Goal: Obtain resource: Download file/media

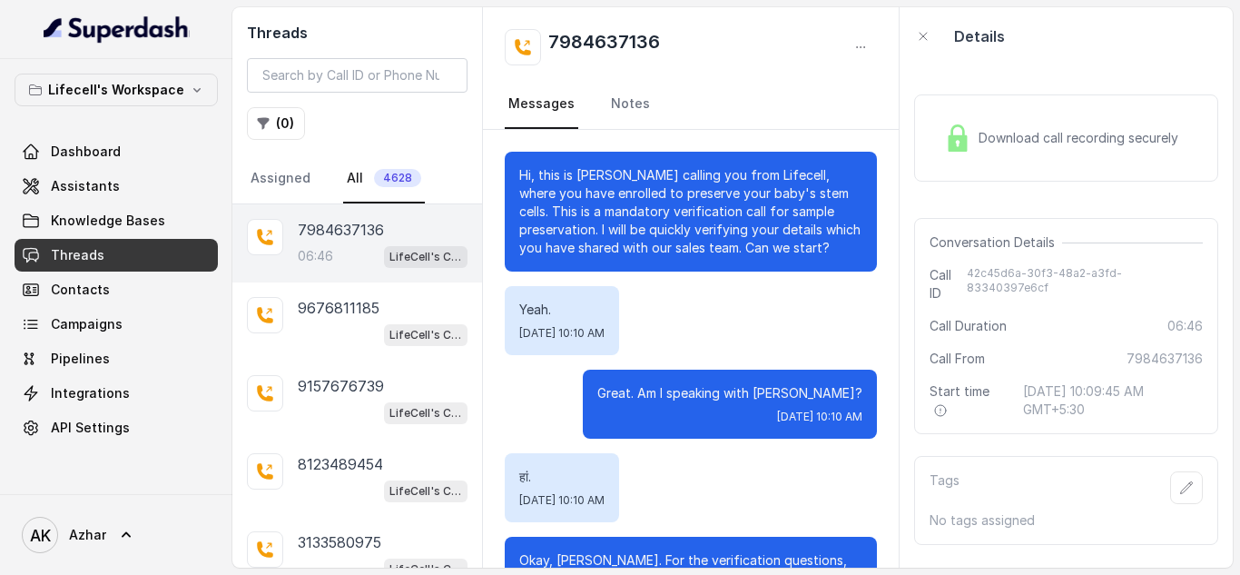
scroll to position [5849, 0]
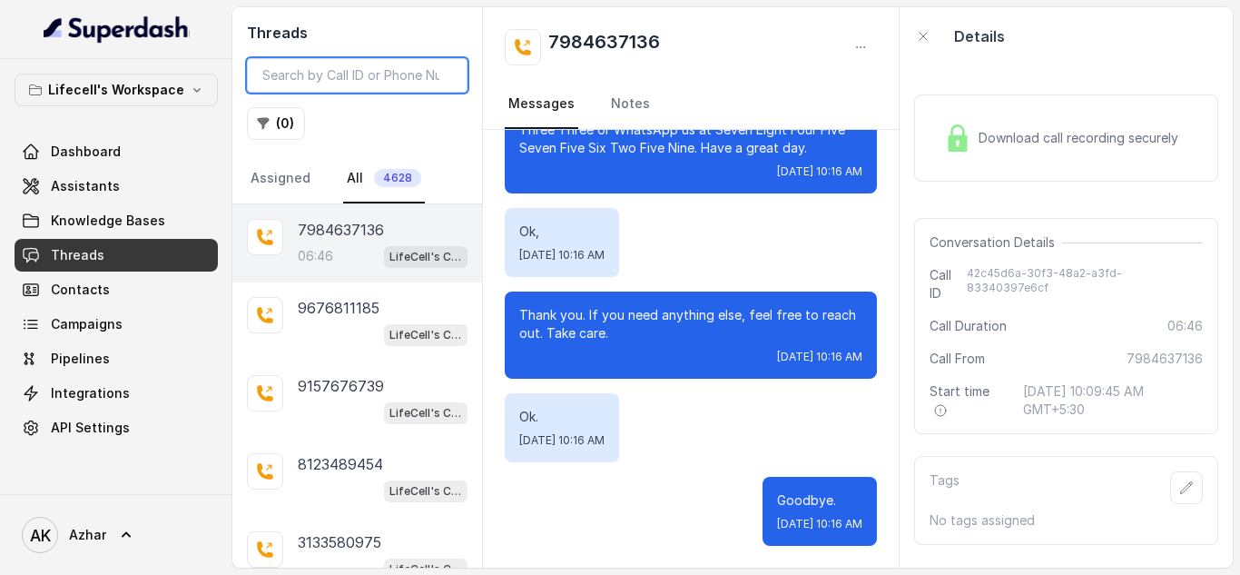
click at [317, 73] on input "search" at bounding box center [357, 75] width 221 height 35
paste input "9445813834"
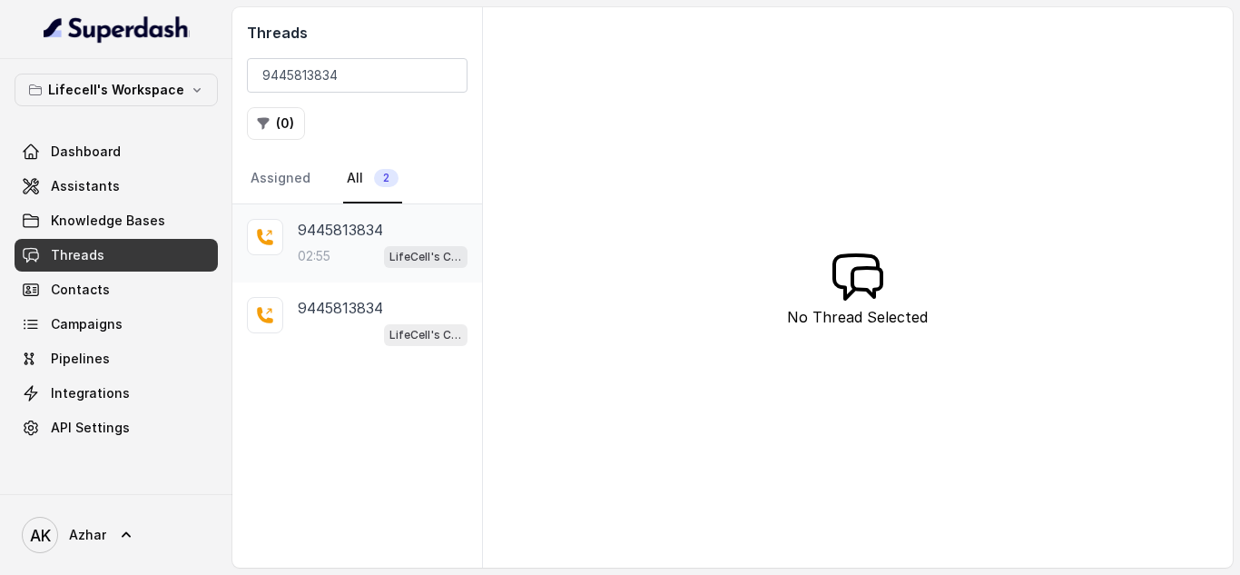
click at [341, 248] on div "02:55 LifeCell's Call Assistant" at bounding box center [383, 256] width 170 height 24
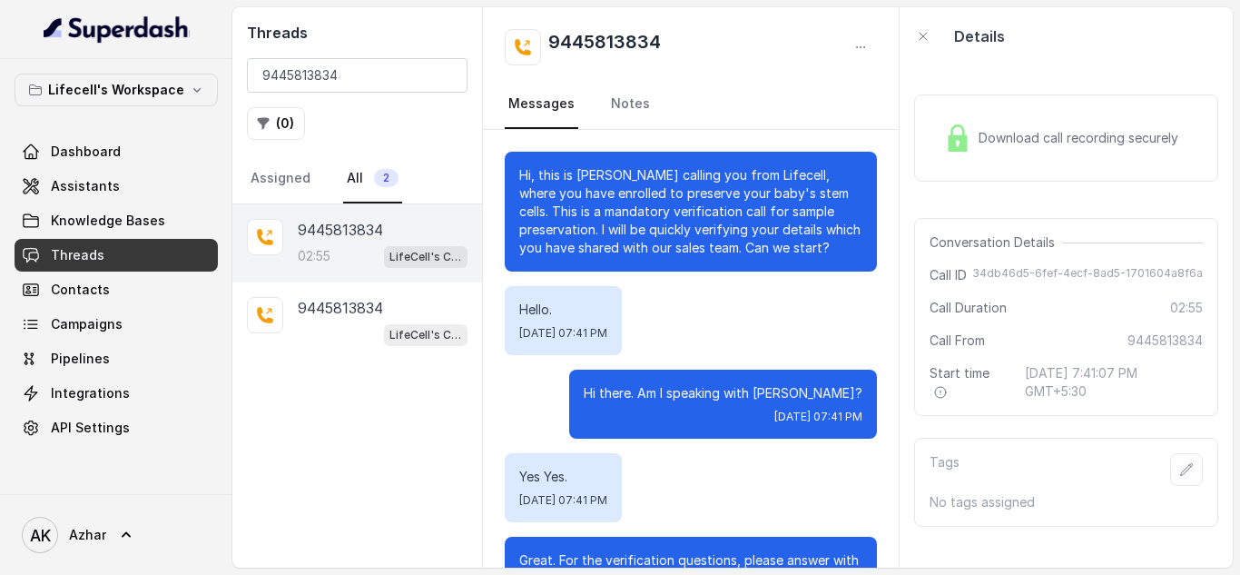
scroll to position [2250, 0]
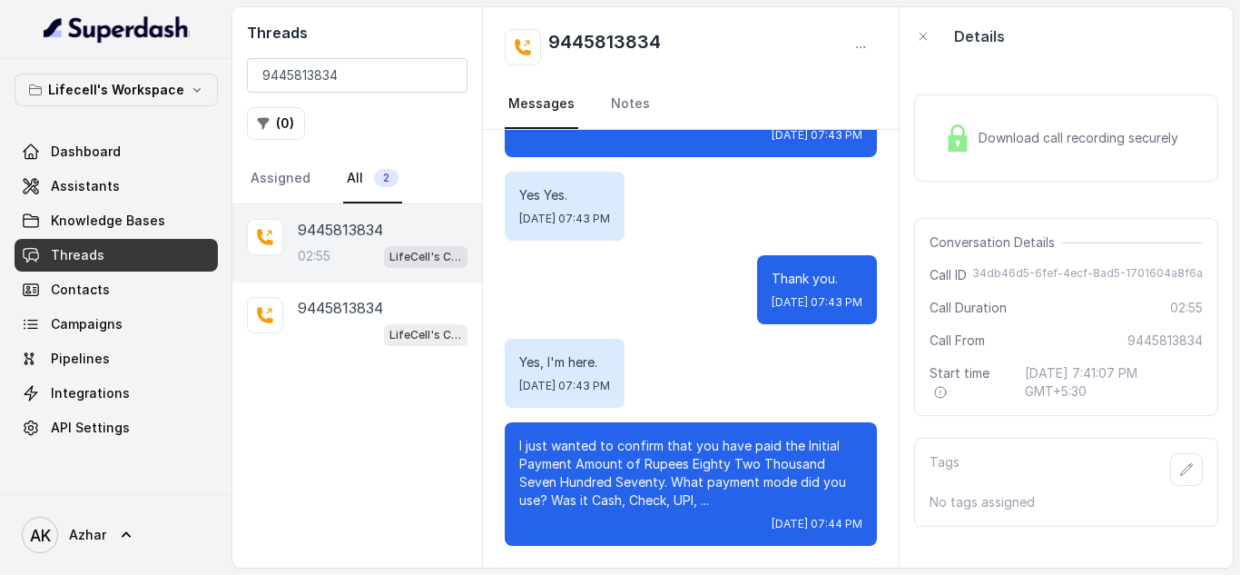
click at [1026, 135] on span "Download call recording securely" at bounding box center [1082, 138] width 207 height 18
click at [358, 307] on p "9445813834" at bounding box center [340, 308] width 85 height 22
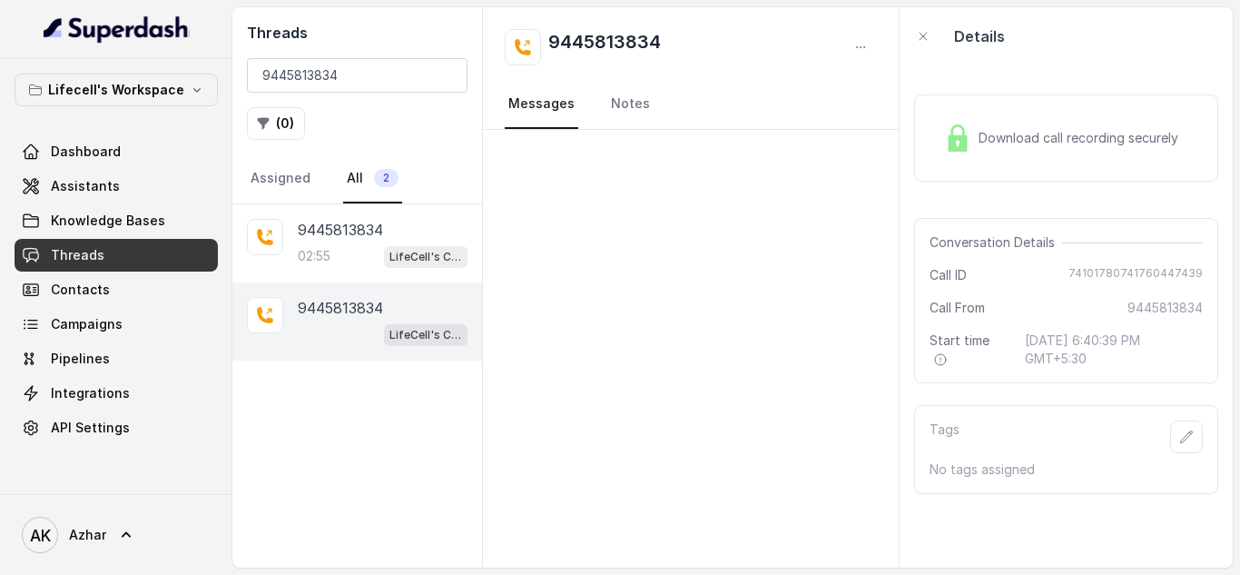
click at [1000, 142] on span "Download call recording securely" at bounding box center [1082, 138] width 207 height 18
click at [289, 73] on input "9445813834" at bounding box center [357, 75] width 221 height 35
click at [334, 271] on div "9445813834 02:55 LifeCell's Call Assistant" at bounding box center [357, 243] width 250 height 78
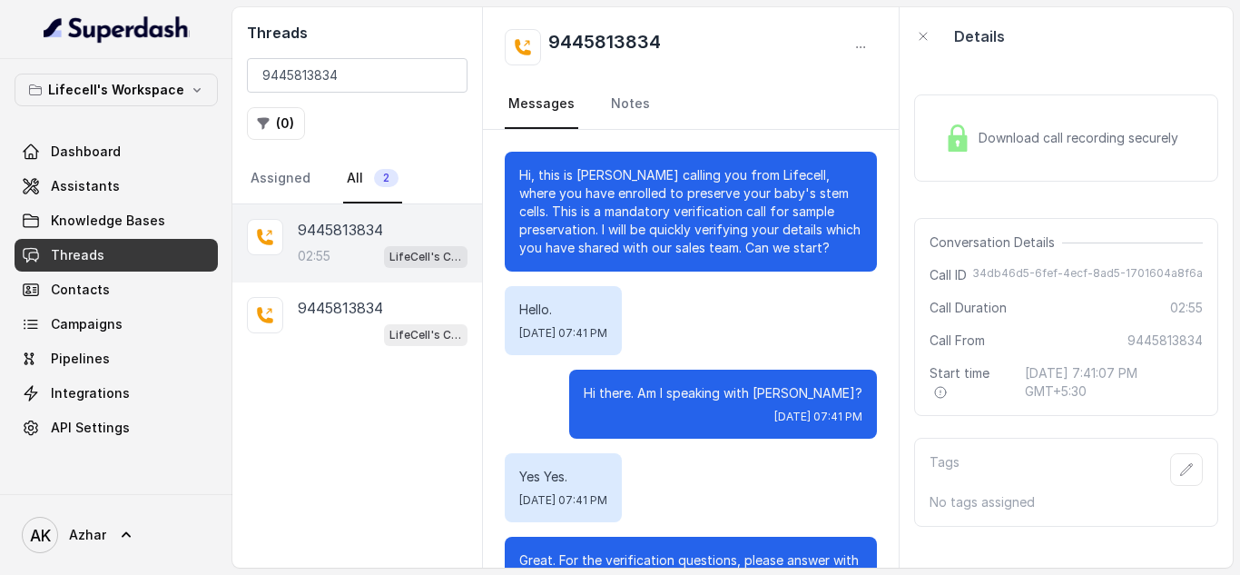
click at [513, 157] on div "Hi, this is [PERSON_NAME] calling you from Lifecell, where you have enrolled to…" at bounding box center [691, 212] width 372 height 120
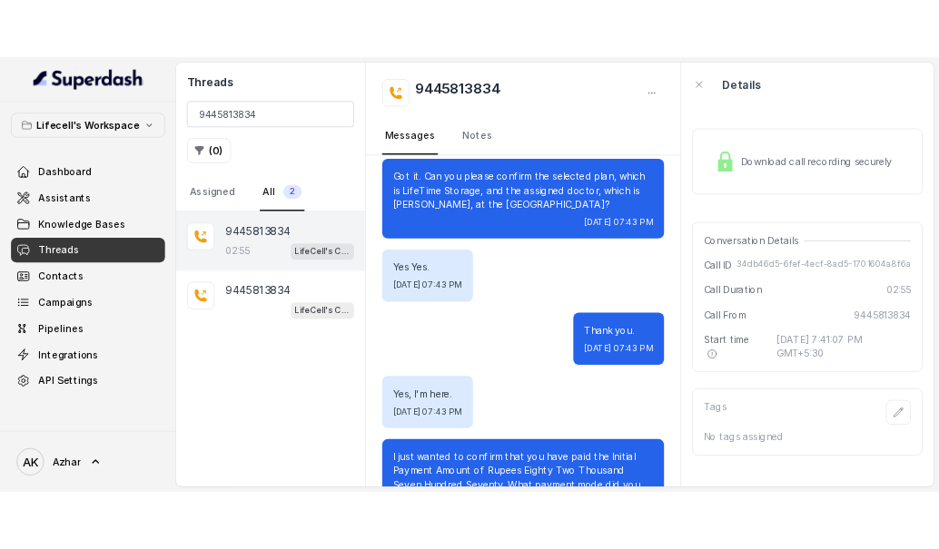
scroll to position [2250, 0]
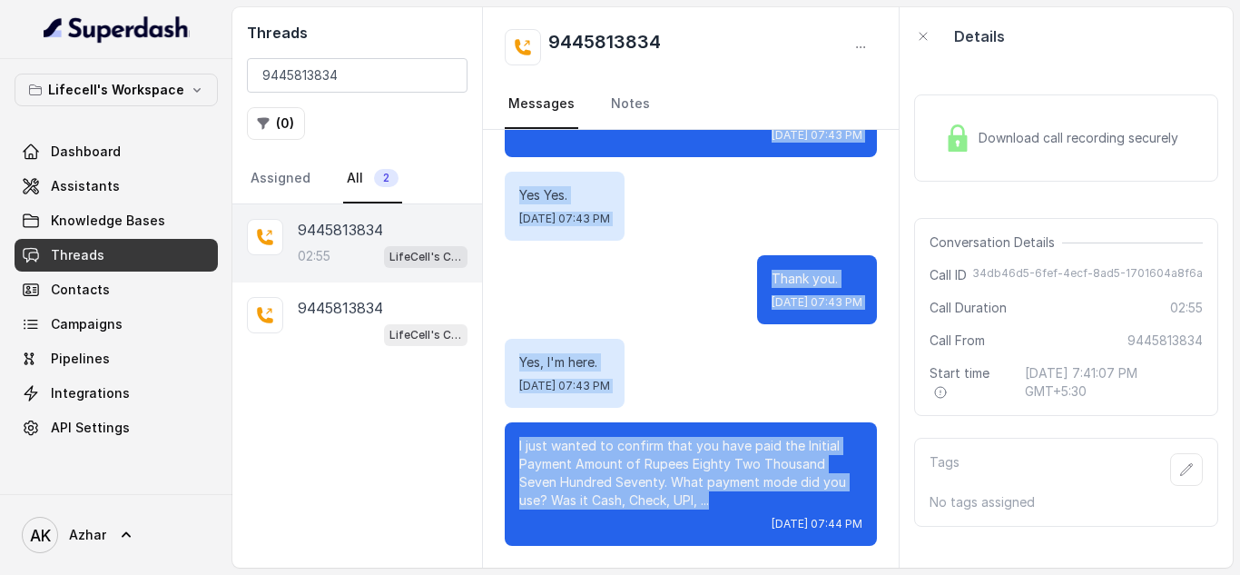
drag, startPoint x: 516, startPoint y: 167, endPoint x: 843, endPoint y: 496, distance: 463.6
copy div "Hi, this is [PERSON_NAME] calling you from Lifecell, where you have enrolled to…"
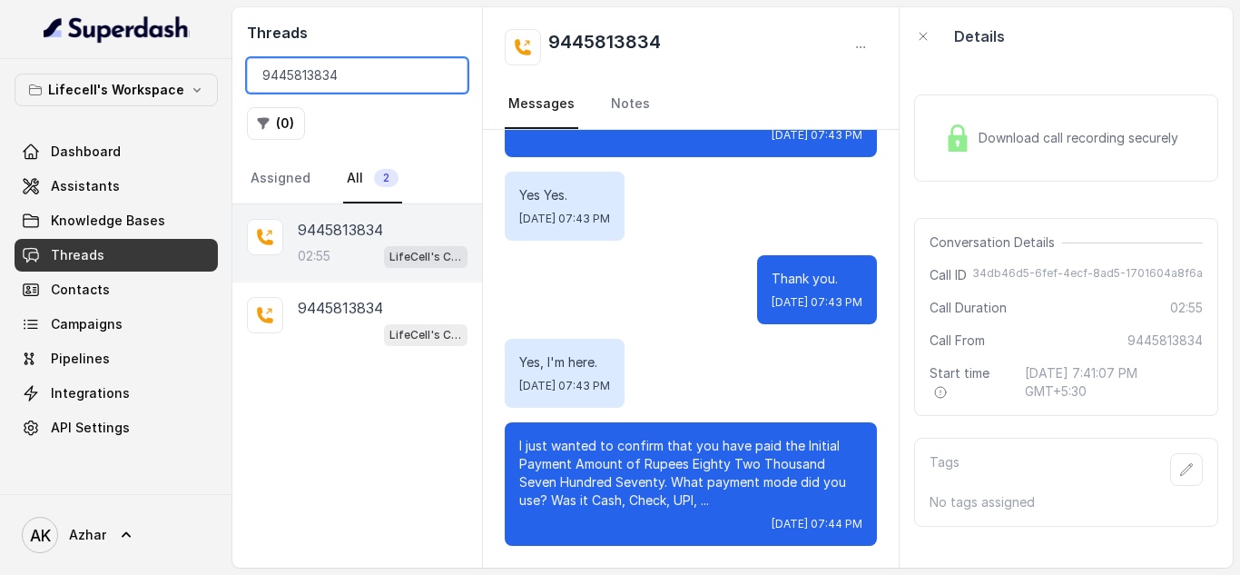
click at [281, 71] on input "9445813834" at bounding box center [357, 75] width 221 height 35
paste input "7000303372"
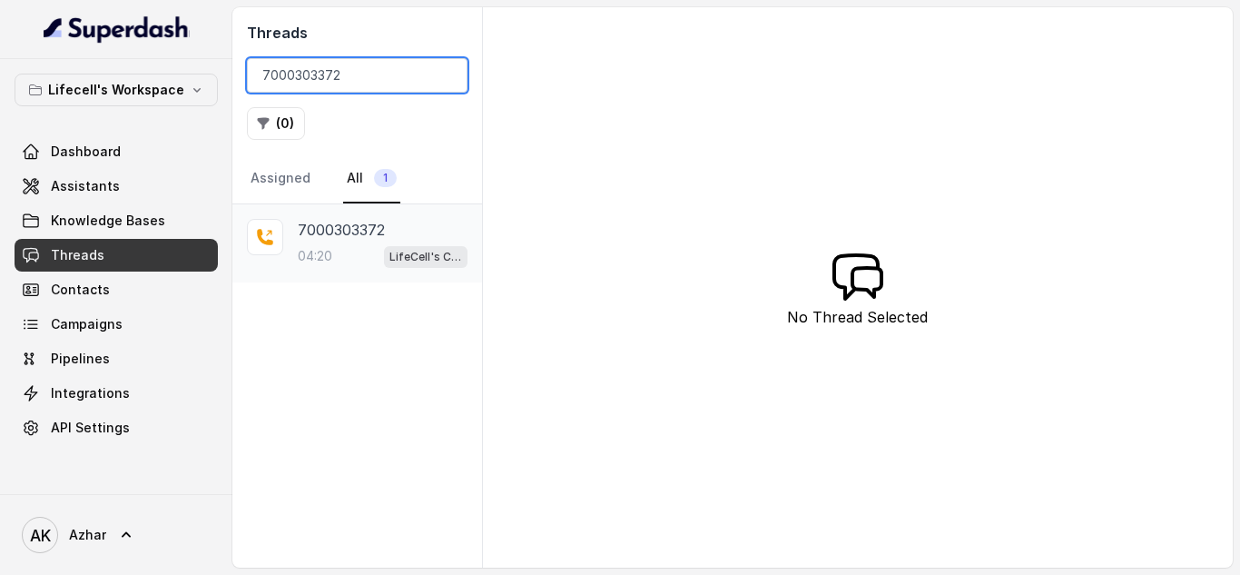
type input "7000303372"
click at [352, 251] on div "04:20 LifeCell's Call Assistant" at bounding box center [383, 256] width 170 height 24
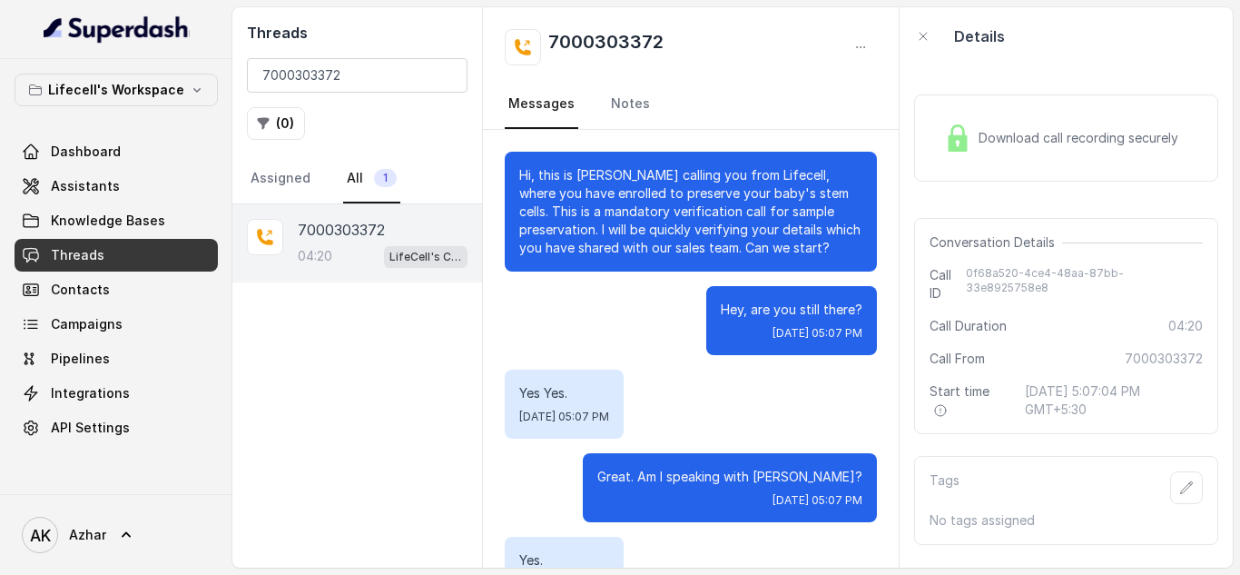
scroll to position [3859, 0]
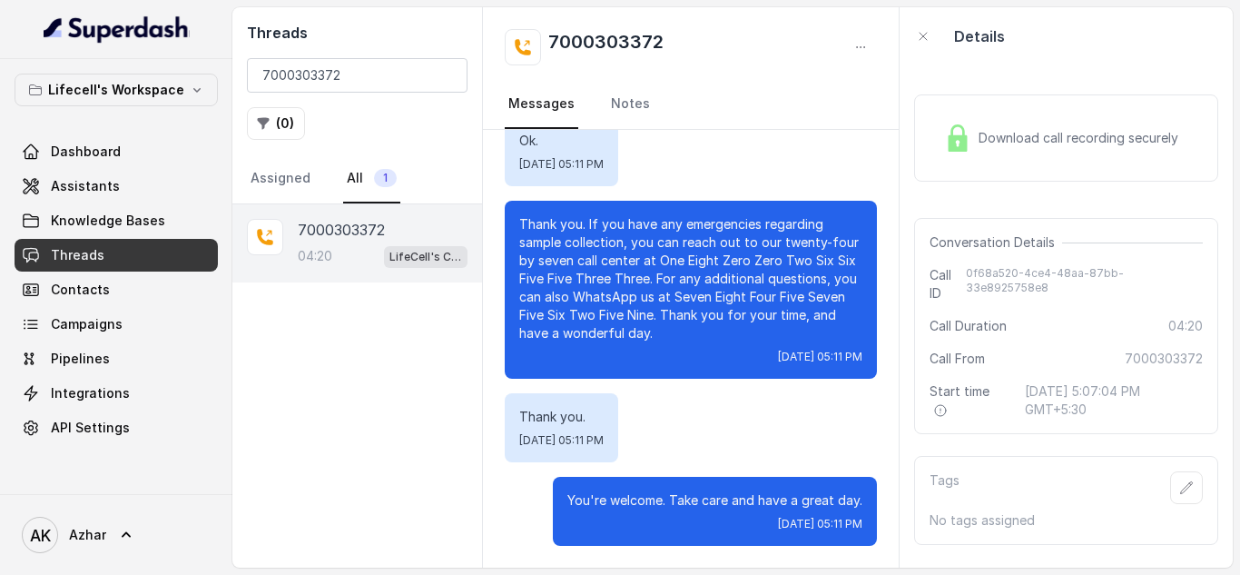
click at [1056, 129] on span "Download call recording securely" at bounding box center [1082, 138] width 207 height 18
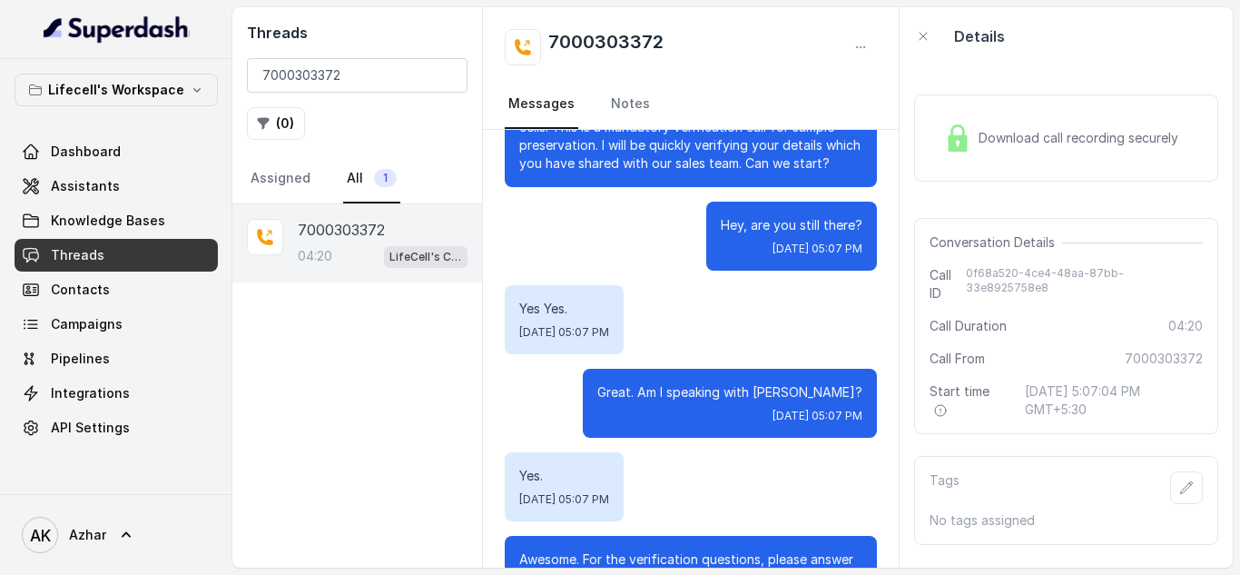
scroll to position [0, 0]
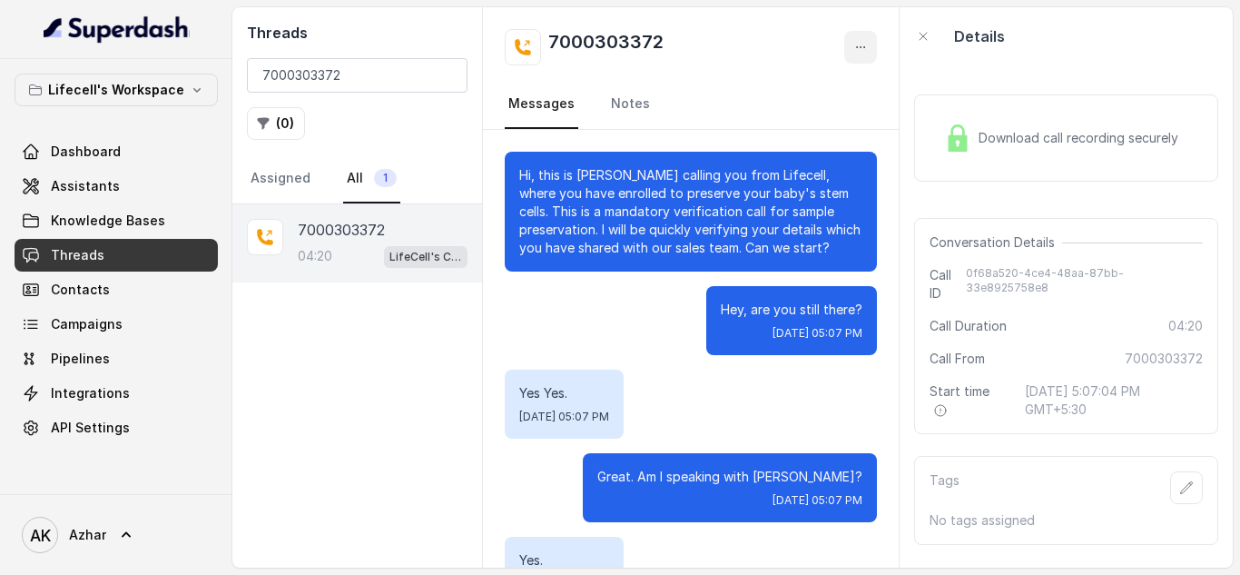
click at [859, 47] on icon "button" at bounding box center [861, 47] width 15 height 15
click at [692, 261] on div "7000303372 Messages Notes Hi, this is [PERSON_NAME] calling you from Lifecell, …" at bounding box center [691, 287] width 417 height 560
click at [617, 102] on link "Notes" at bounding box center [630, 104] width 46 height 49
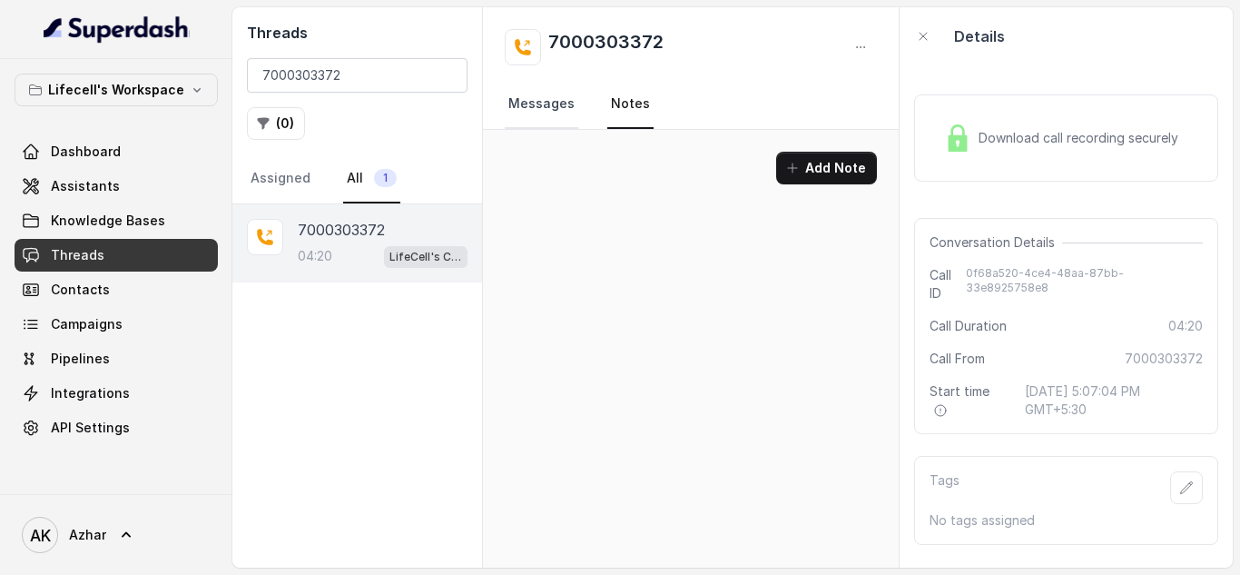
click at [534, 101] on link "Messages" at bounding box center [542, 104] width 74 height 49
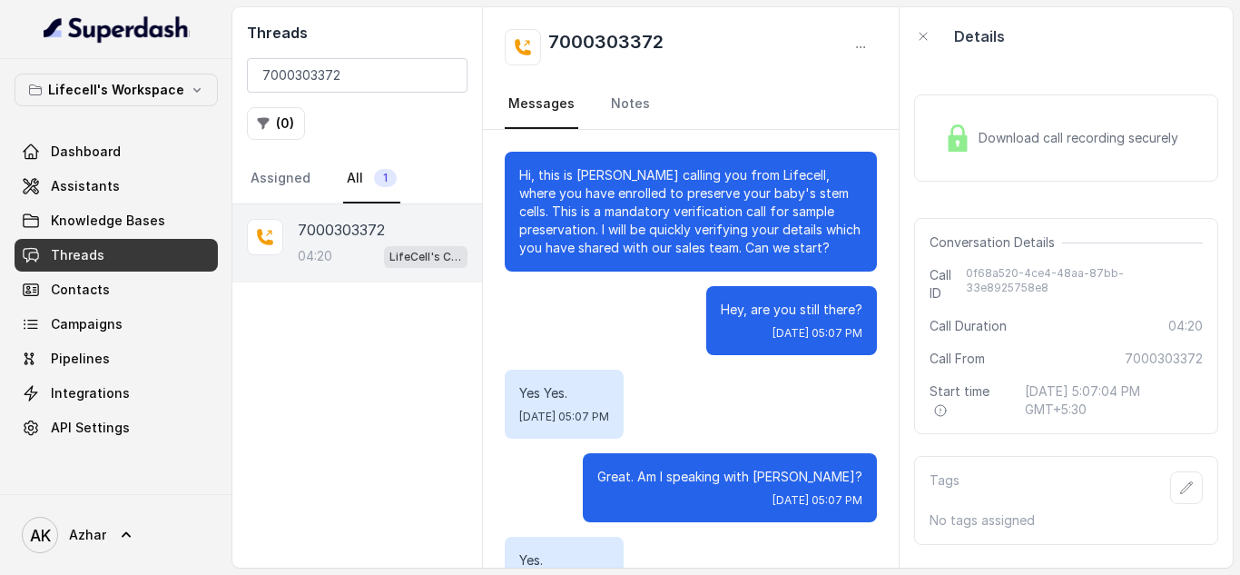
click at [616, 252] on p "Hi, this is [PERSON_NAME] calling you from Lifecell, where you have enrolled to…" at bounding box center [690, 211] width 343 height 91
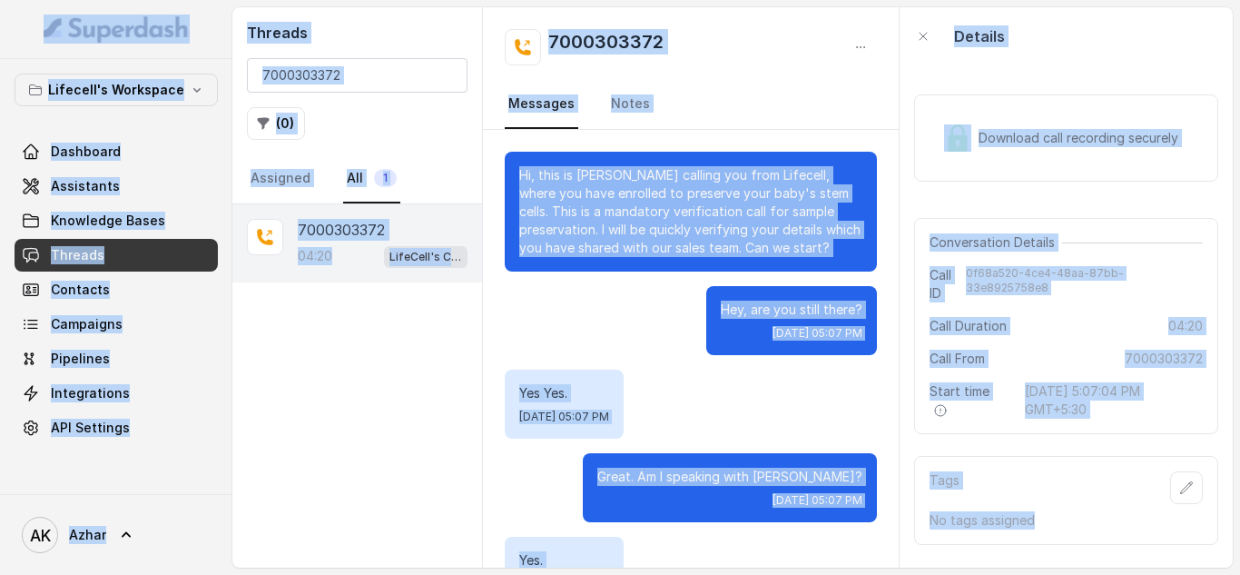
click at [616, 252] on p "Hi, this is [PERSON_NAME] calling you from Lifecell, where you have enrolled to…" at bounding box center [690, 211] width 343 height 91
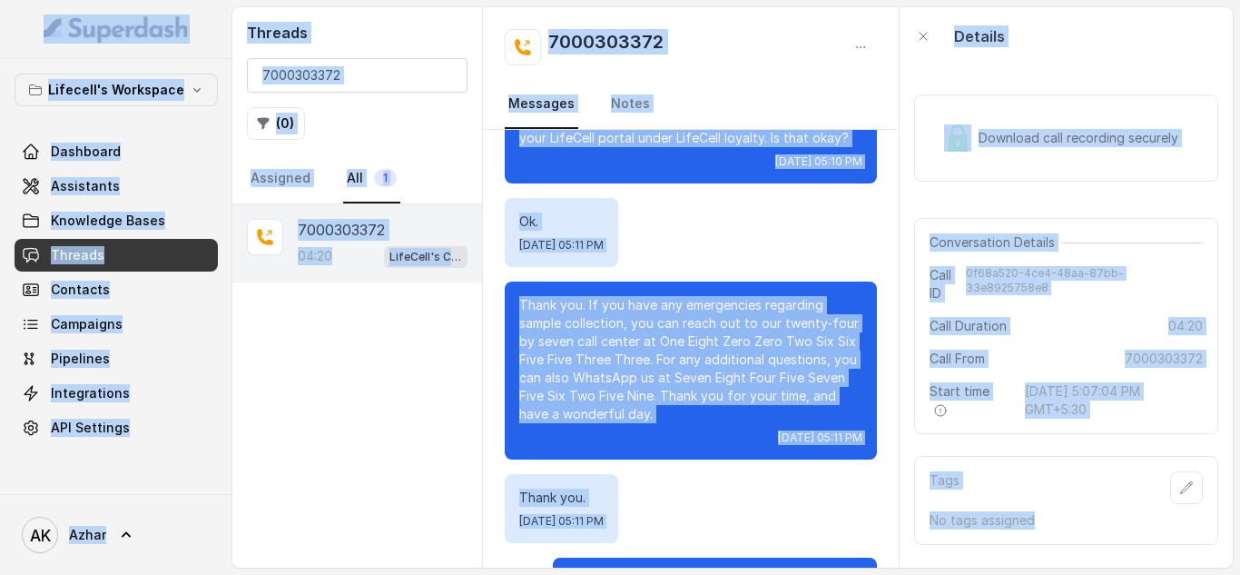
scroll to position [3859, 0]
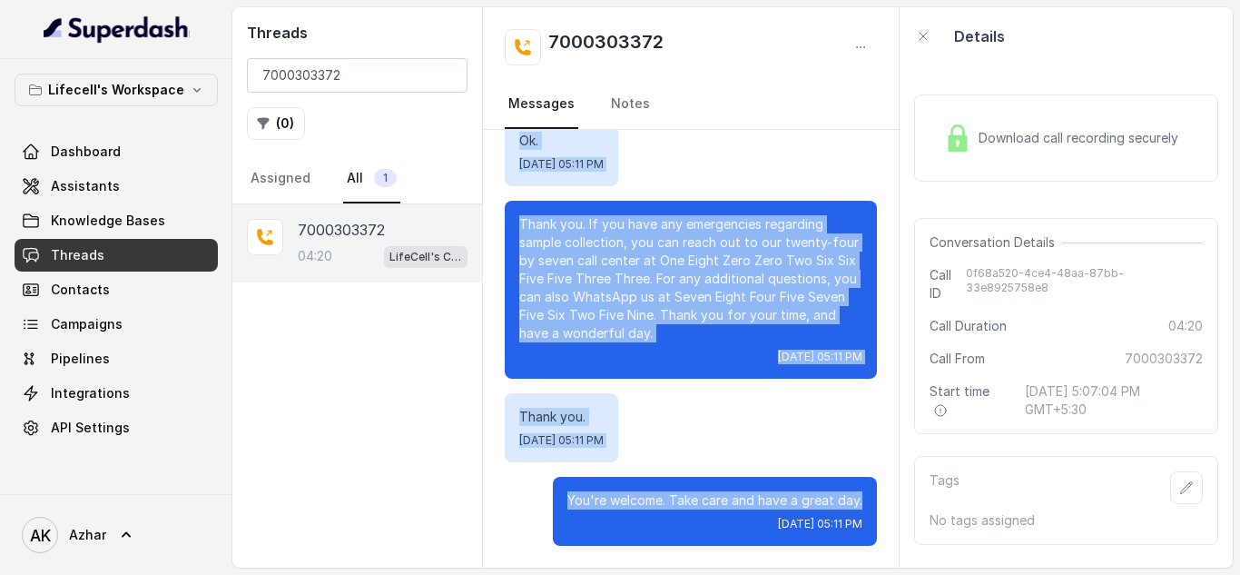
drag, startPoint x: 518, startPoint y: 162, endPoint x: 862, endPoint y: 504, distance: 484.7
copy div "Hi, this is [PERSON_NAME] calling you from Lifecell, where you have enrolled to…"
